Goal: Information Seeking & Learning: Learn about a topic

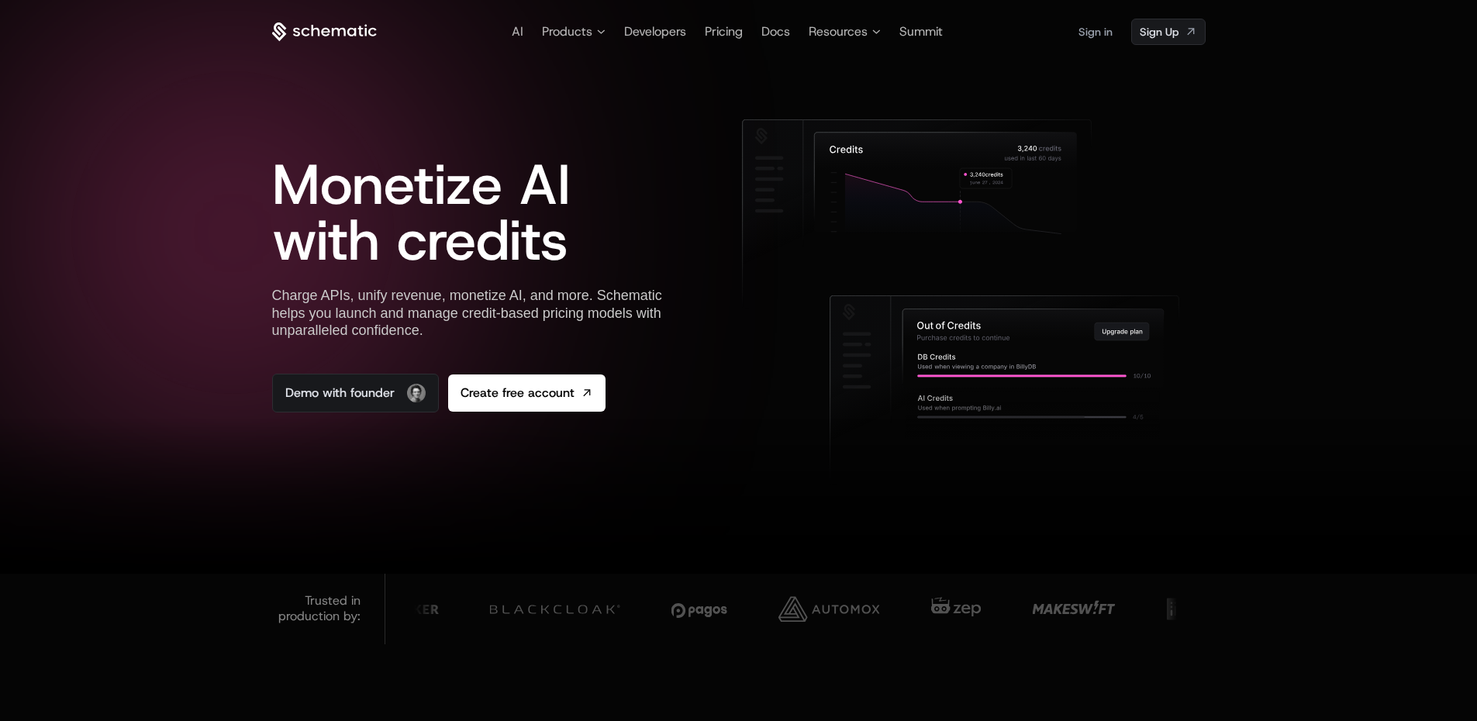
drag, startPoint x: 385, startPoint y: 33, endPoint x: 306, endPoint y: 30, distance: 79.9
click at [306, 30] on div "AI Products Developers Pricing Docs Resources Summit Sign in Sign Up" at bounding box center [739, 32] width 934 height 26
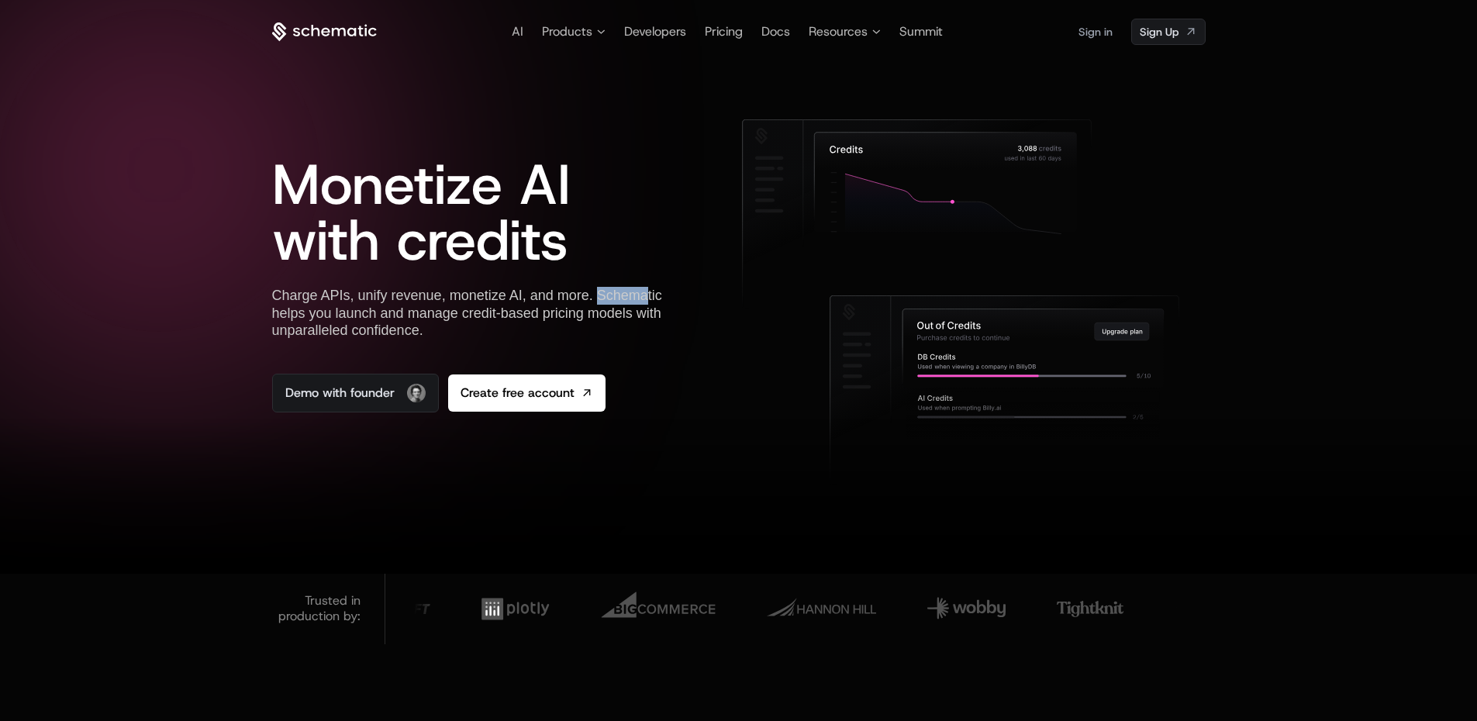
drag, startPoint x: 597, startPoint y: 292, endPoint x: 659, endPoint y: 295, distance: 62.1
click at [659, 295] on div "Charge APIs, unify revenue, monetize AI, and more. Schematic helps you launch a…" at bounding box center [481, 313] width 419 height 53
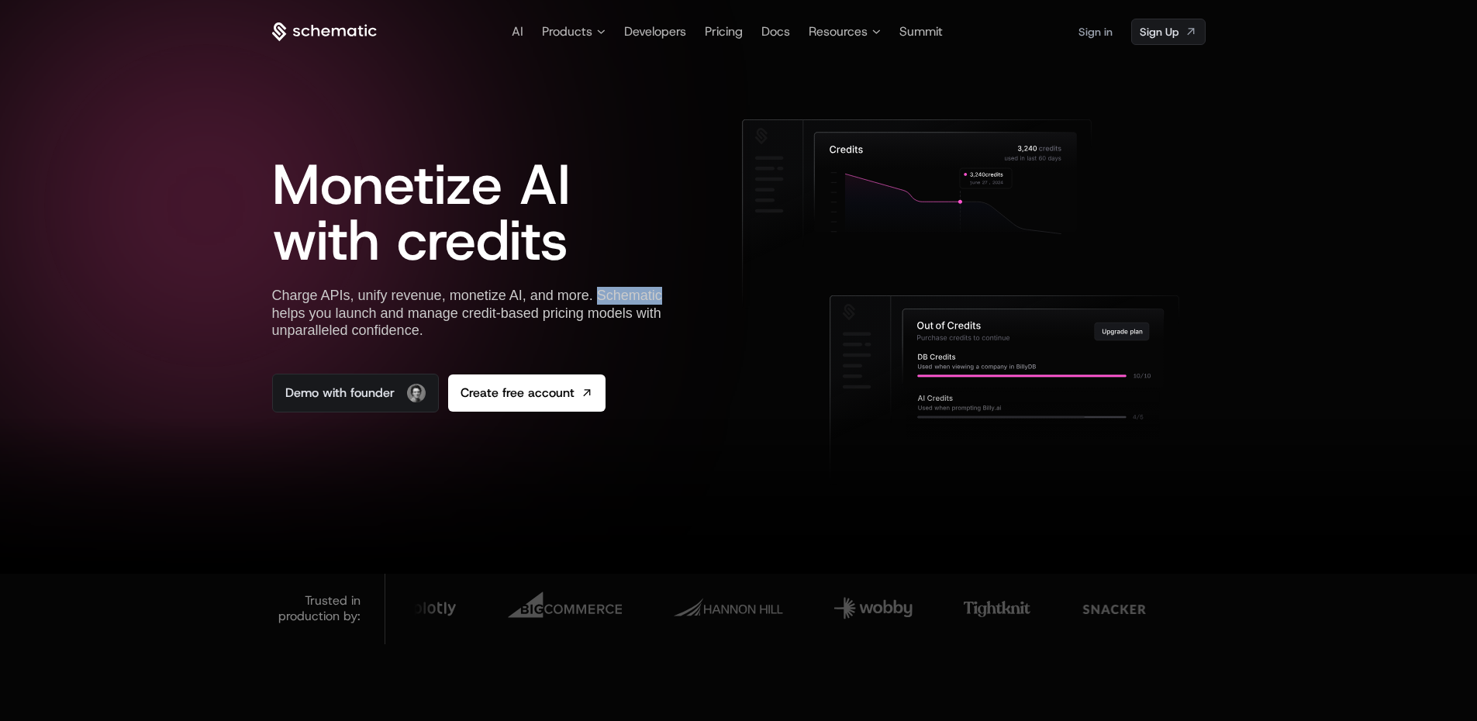
copy div "Schematic"
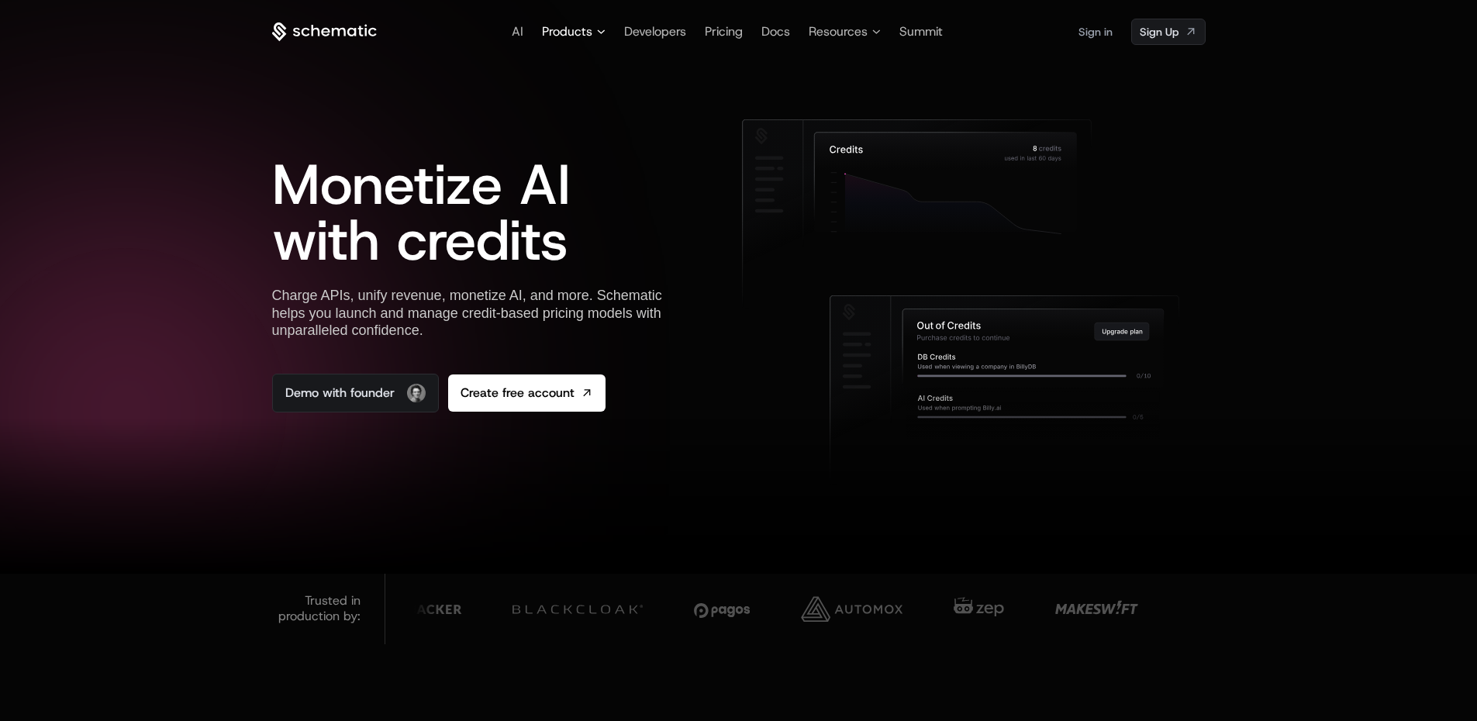
click at [603, 30] on icon at bounding box center [601, 31] width 9 height 5
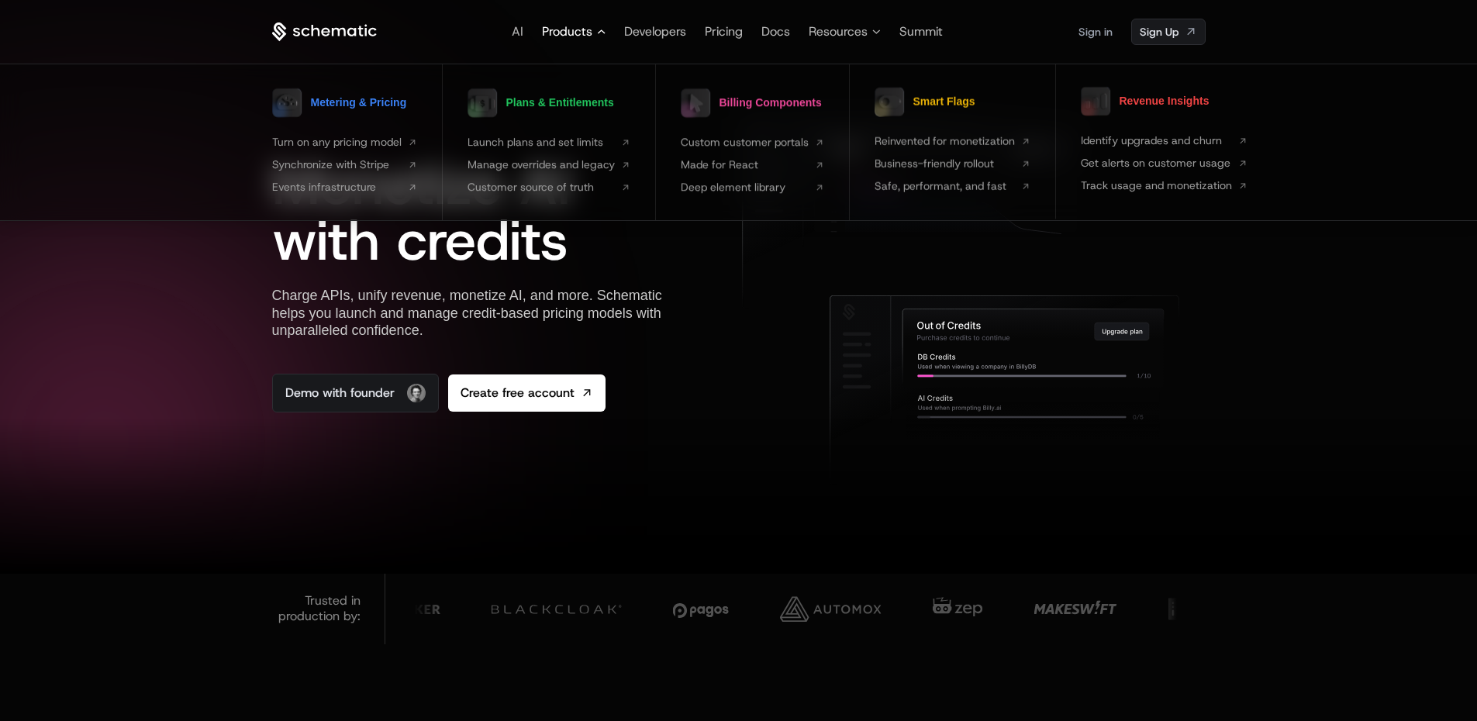
click at [603, 30] on icon at bounding box center [601, 31] width 9 height 5
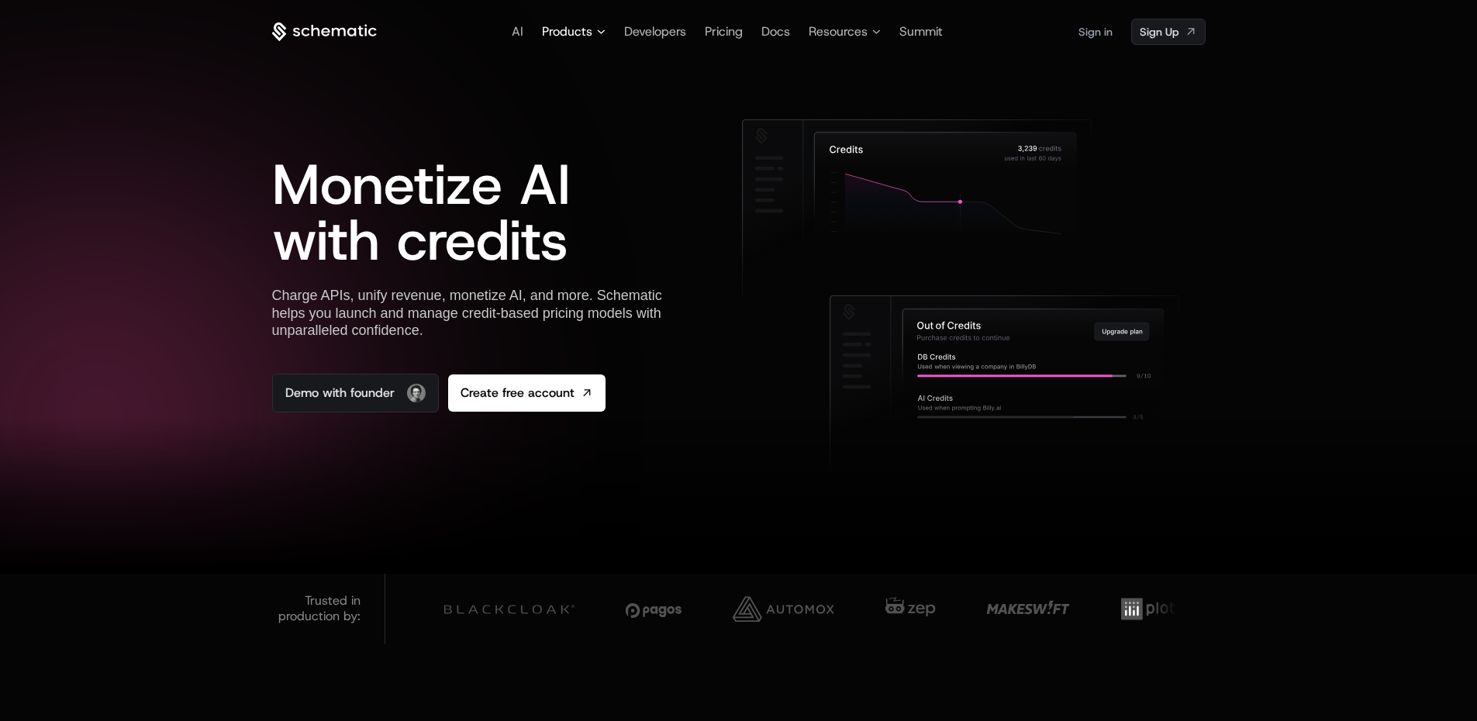
click at [577, 29] on span "Products" at bounding box center [567, 31] width 50 height 19
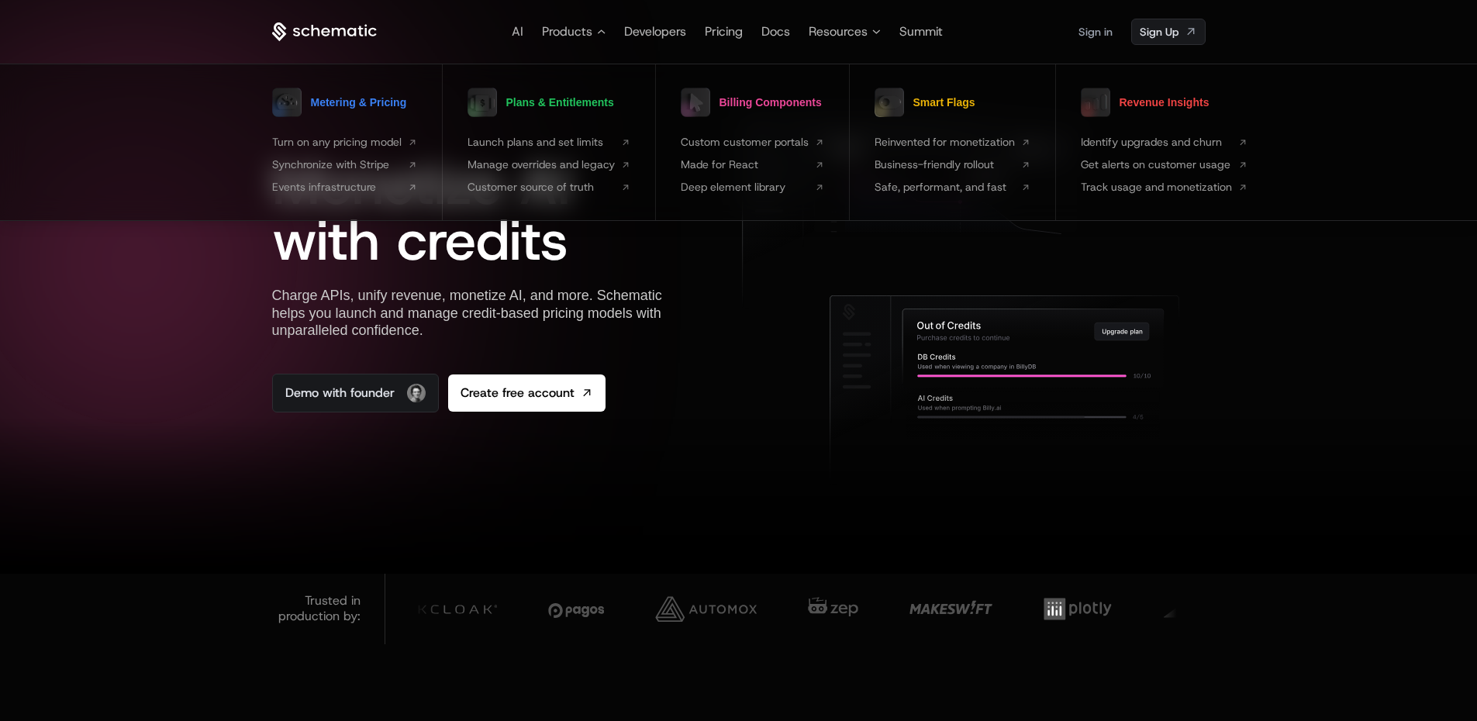
click at [347, 30] on icon at bounding box center [324, 31] width 105 height 19
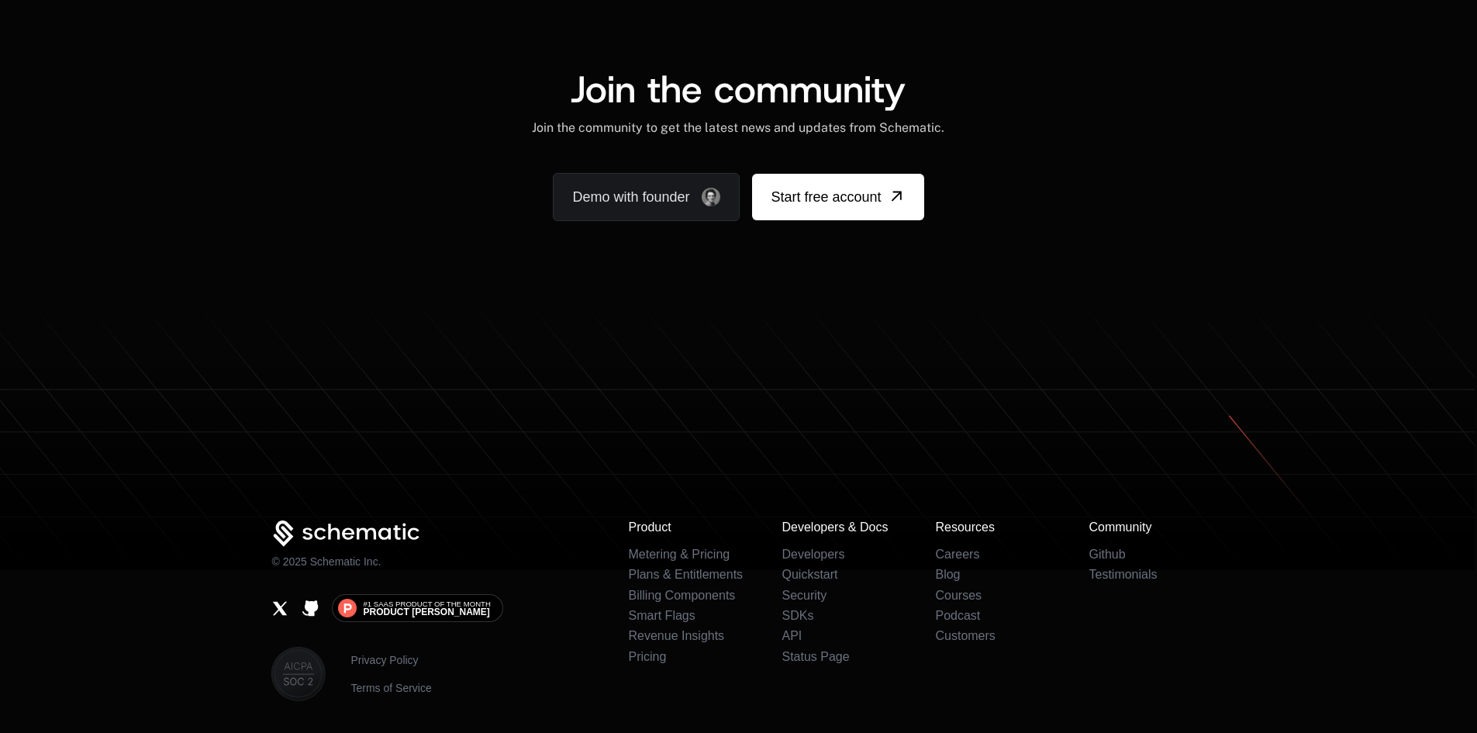
scroll to position [9620, 0]
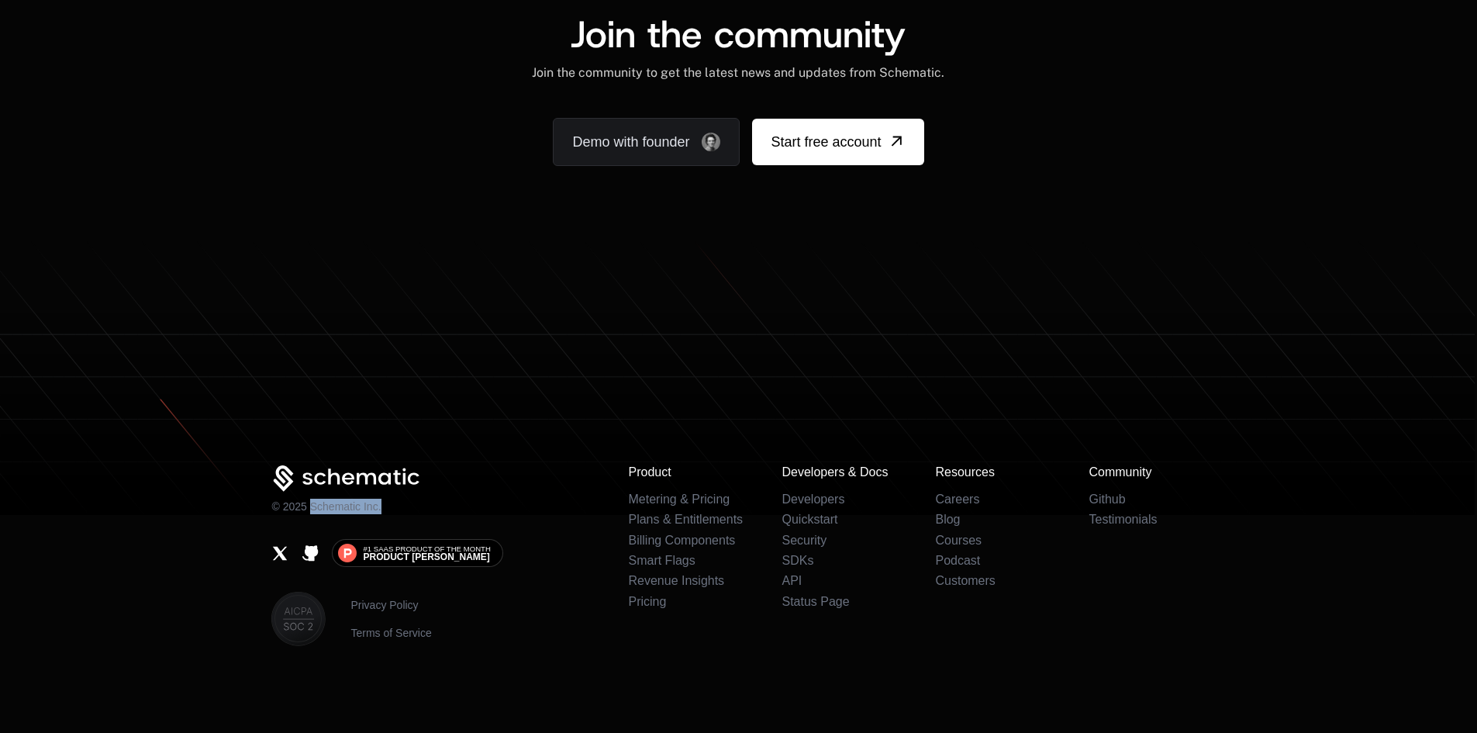
drag, startPoint x: 392, startPoint y: 510, endPoint x: 312, endPoint y: 503, distance: 81.0
click at [312, 503] on div "© 2025 Schematic Inc." at bounding box center [437, 489] width 332 height 49
copy p "Schematic Inc."
